Goal: Download file/media

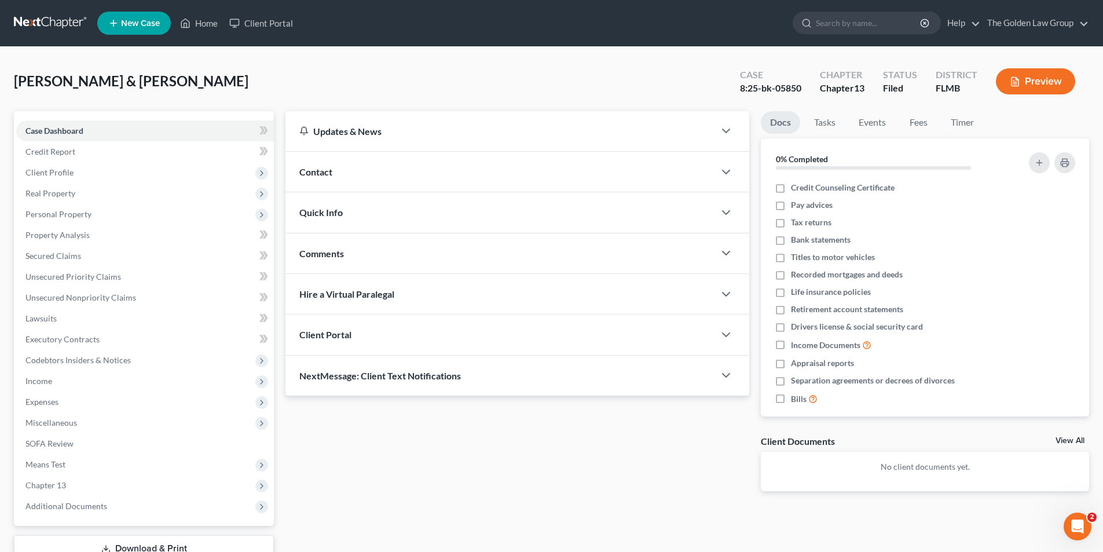
click at [861, 24] on input "search" at bounding box center [869, 22] width 106 height 21
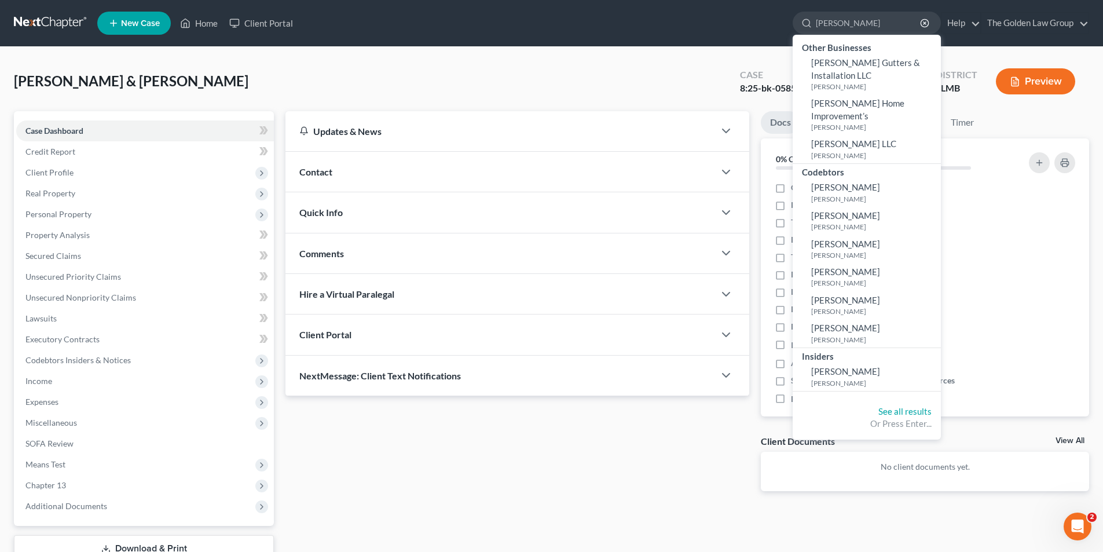
type input "[PERSON_NAME]"
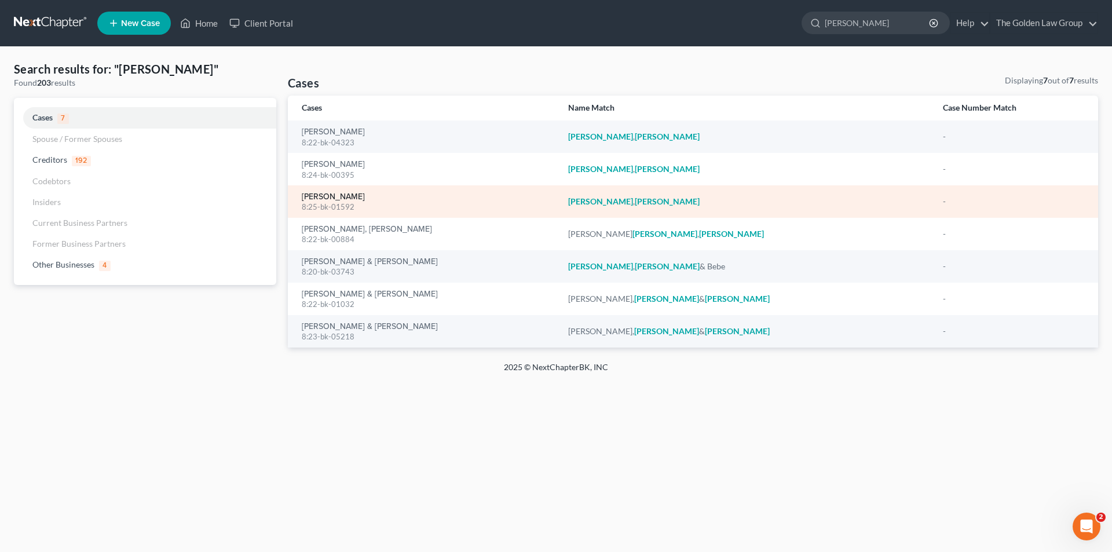
click at [351, 196] on link "[PERSON_NAME]" at bounding box center [333, 197] width 63 height 8
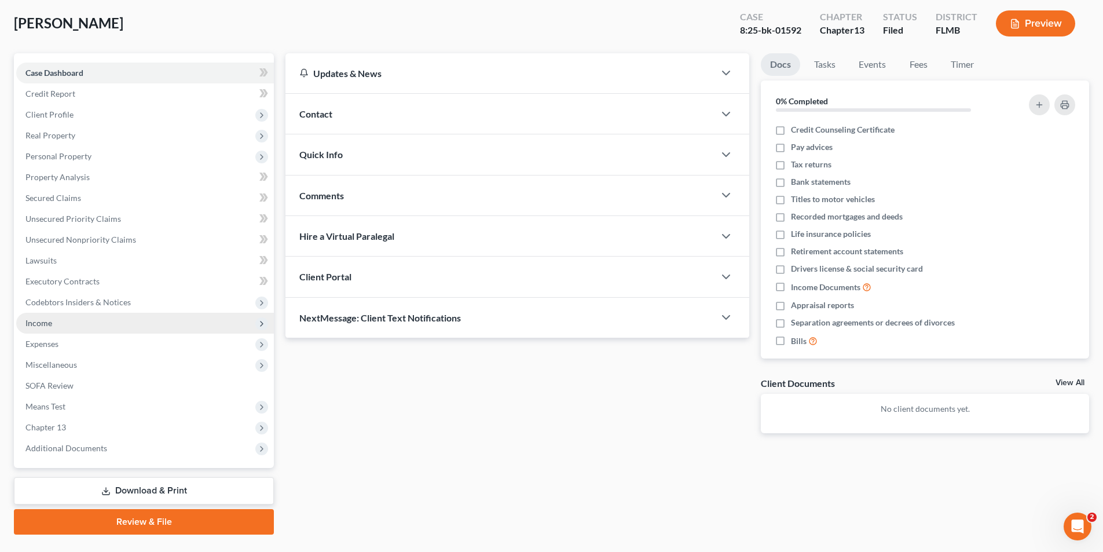
scroll to position [85, 0]
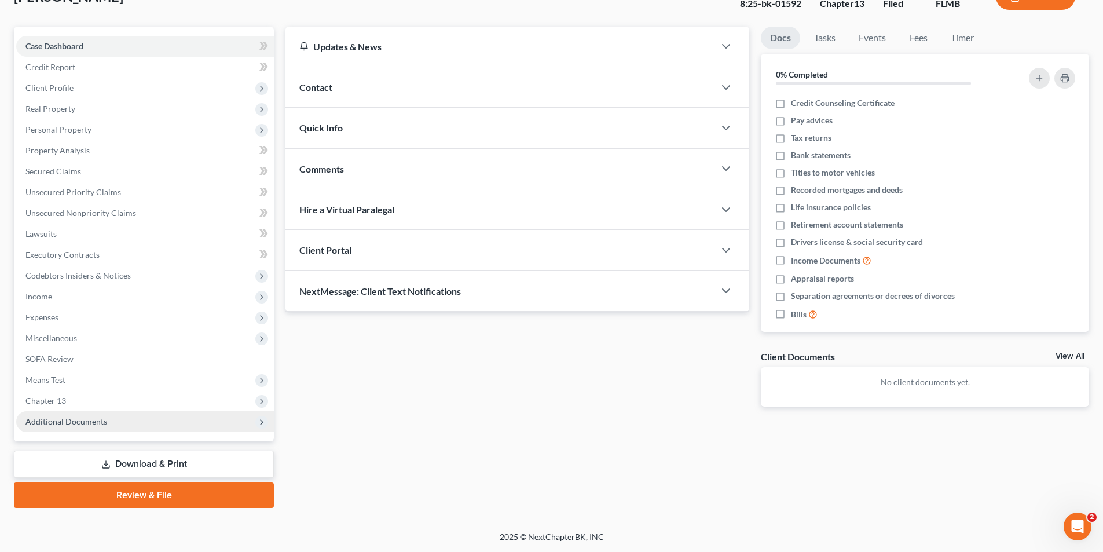
click at [72, 419] on span "Additional Documents" at bounding box center [66, 421] width 82 height 10
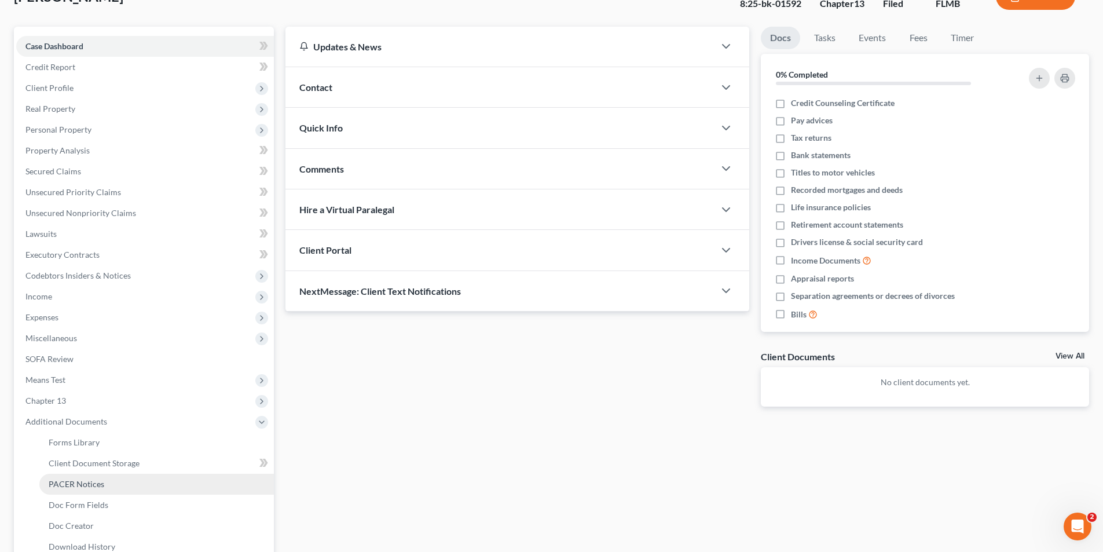
click at [81, 485] on span "PACER Notices" at bounding box center [77, 484] width 56 height 10
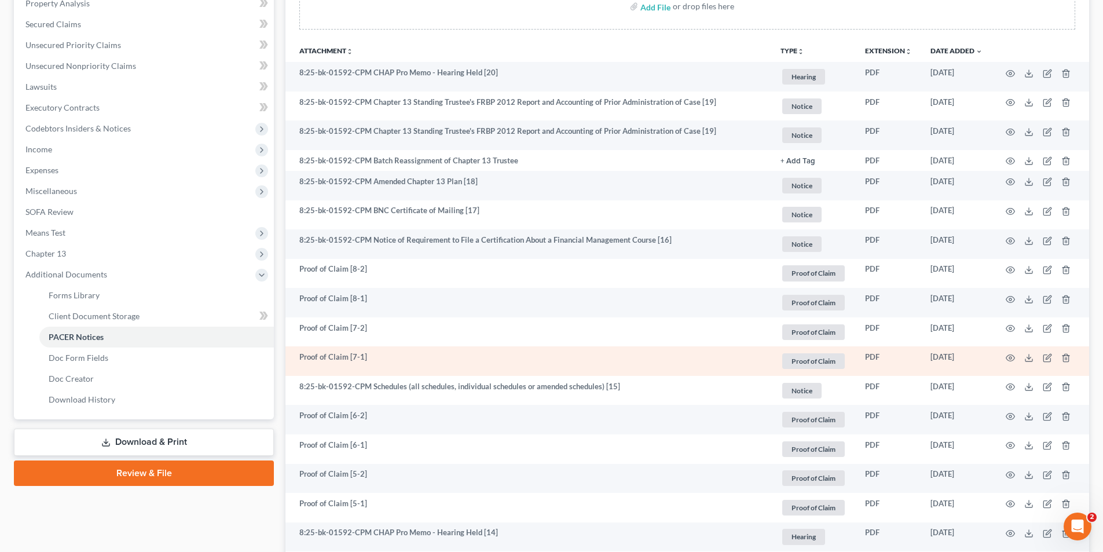
scroll to position [290, 0]
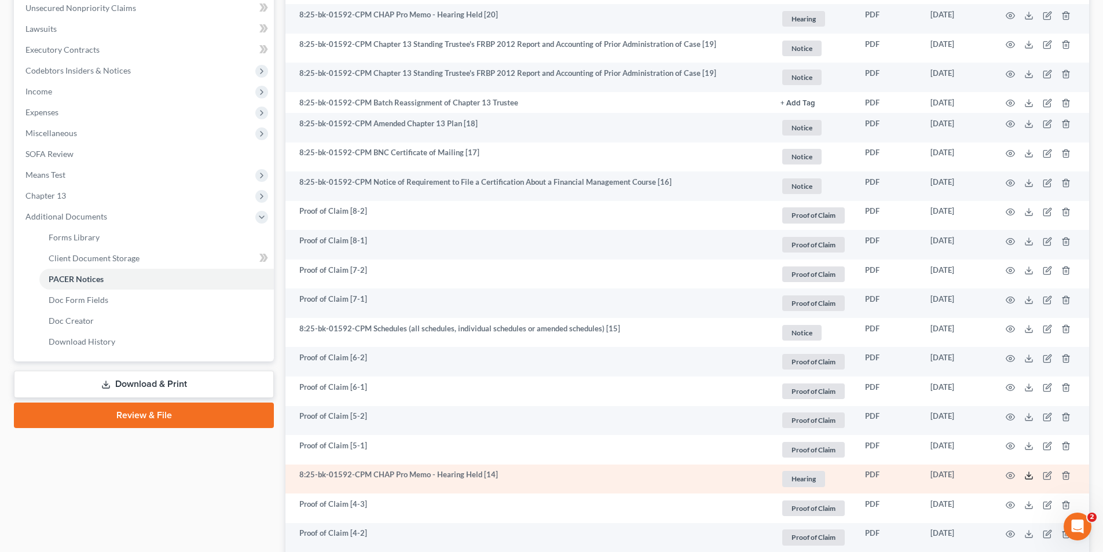
click at [1028, 476] on icon at bounding box center [1029, 475] width 9 height 9
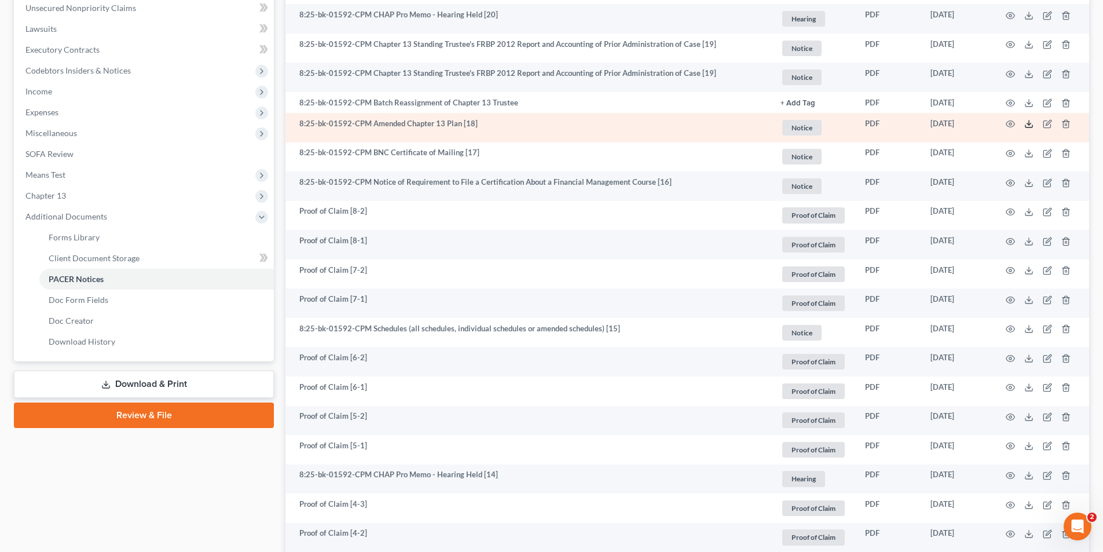
click at [1028, 124] on icon at bounding box center [1029, 123] width 9 height 9
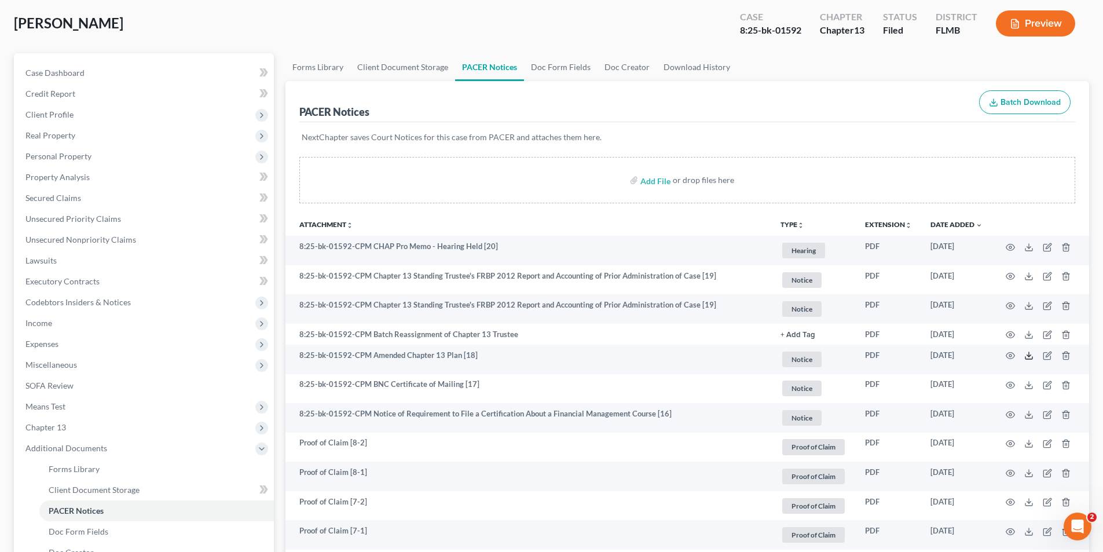
scroll to position [0, 0]
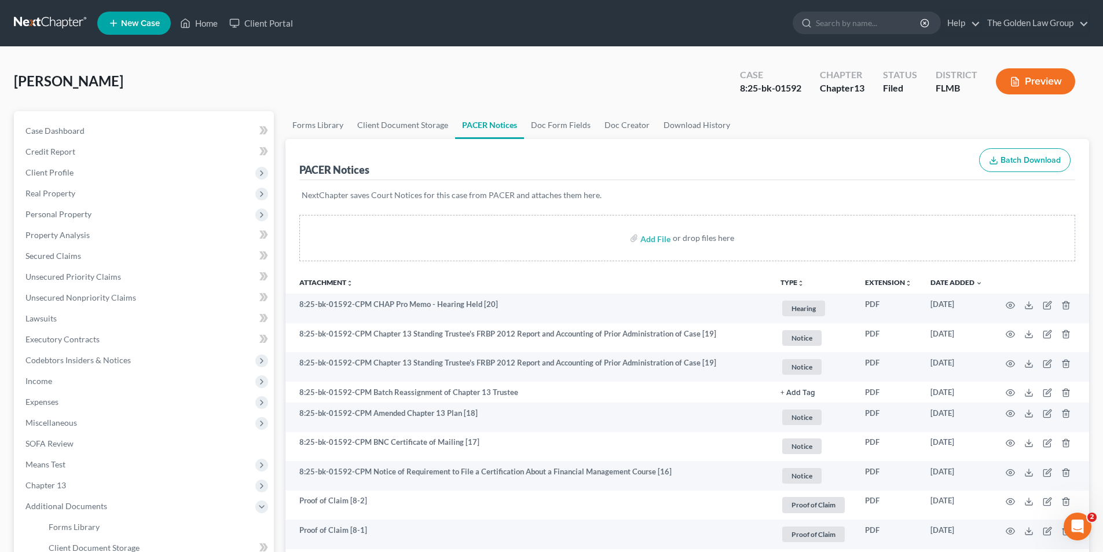
click at [1047, 83] on button "Preview" at bounding box center [1035, 81] width 79 height 26
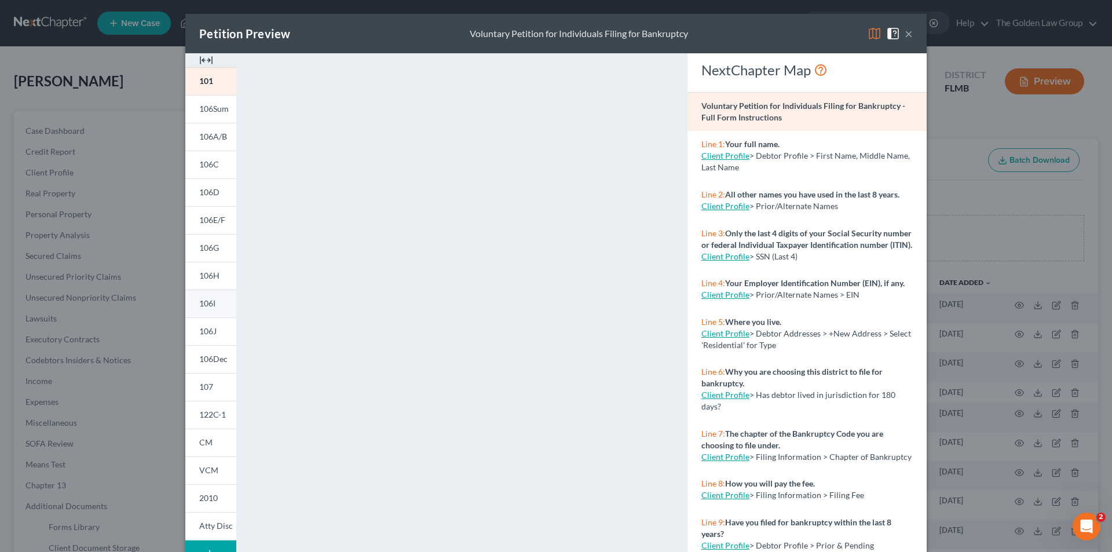
click at [212, 299] on link "106I" at bounding box center [210, 304] width 51 height 28
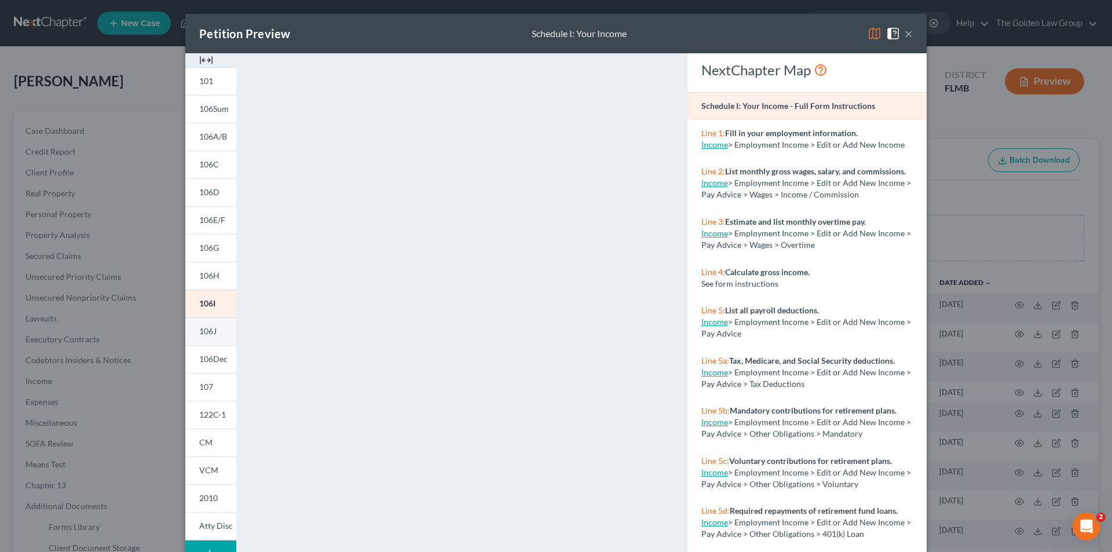
click at [214, 330] on link "106J" at bounding box center [210, 331] width 51 height 28
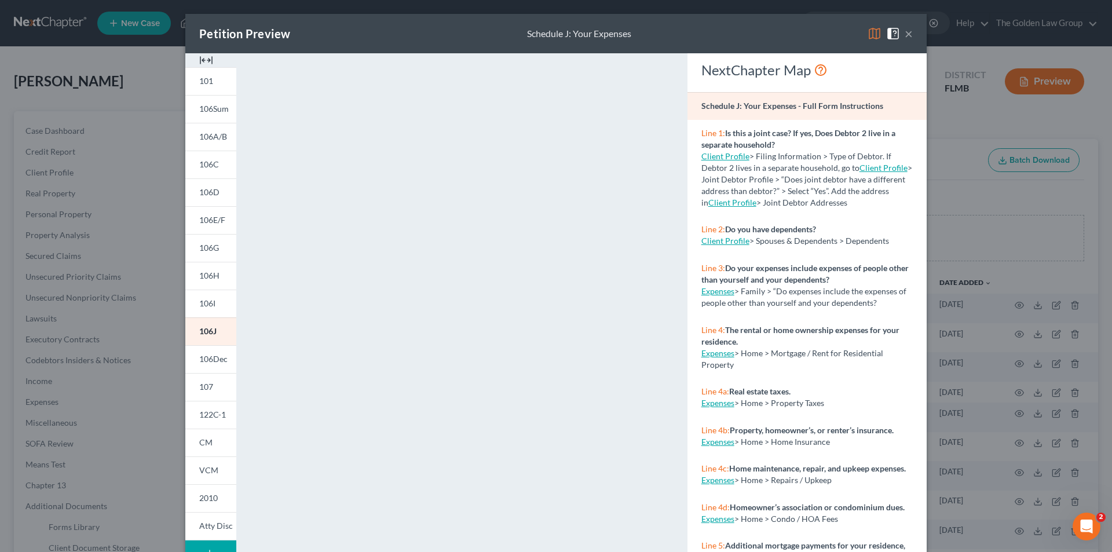
click at [109, 227] on div "Petition Preview Schedule J: Your Expenses × 101 106Sum 106A/B 106C 106D 106E/F…" at bounding box center [556, 276] width 1112 height 552
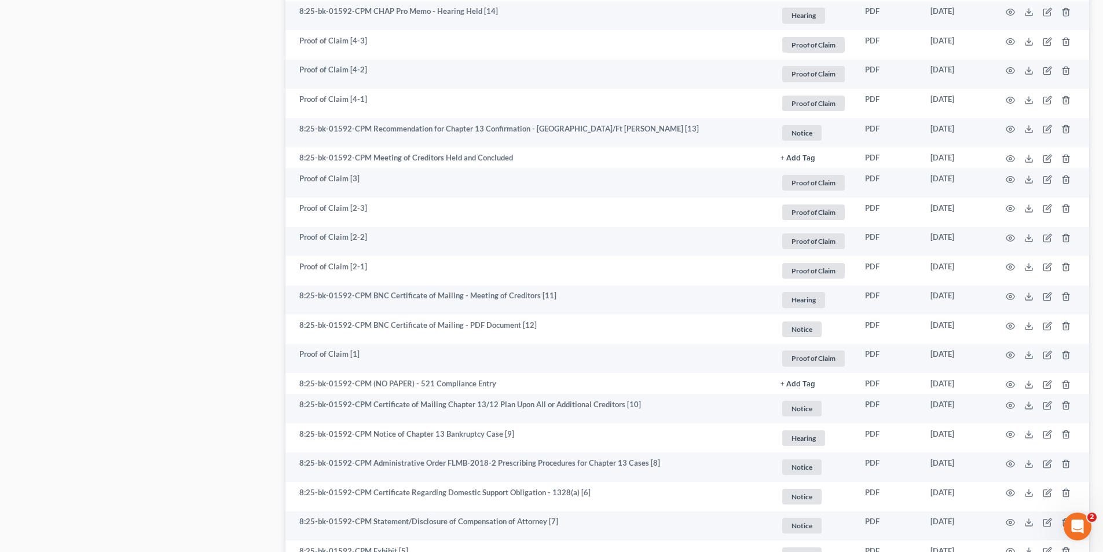
scroll to position [970, 0]
